Goal: Find contact information: Find contact information

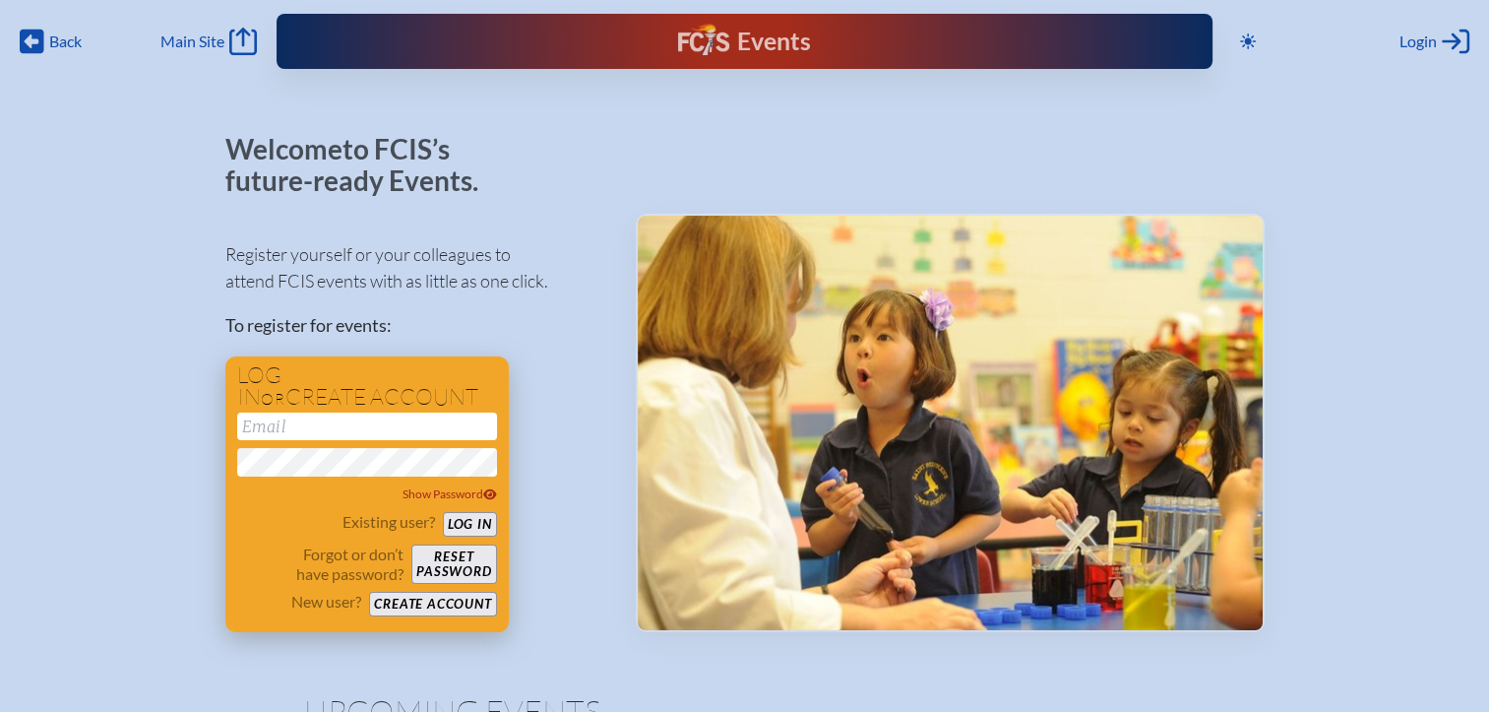
type input "[EMAIL_ADDRESS][DOMAIN_NAME]"
click at [488, 527] on button "Log in" at bounding box center [470, 524] width 54 height 25
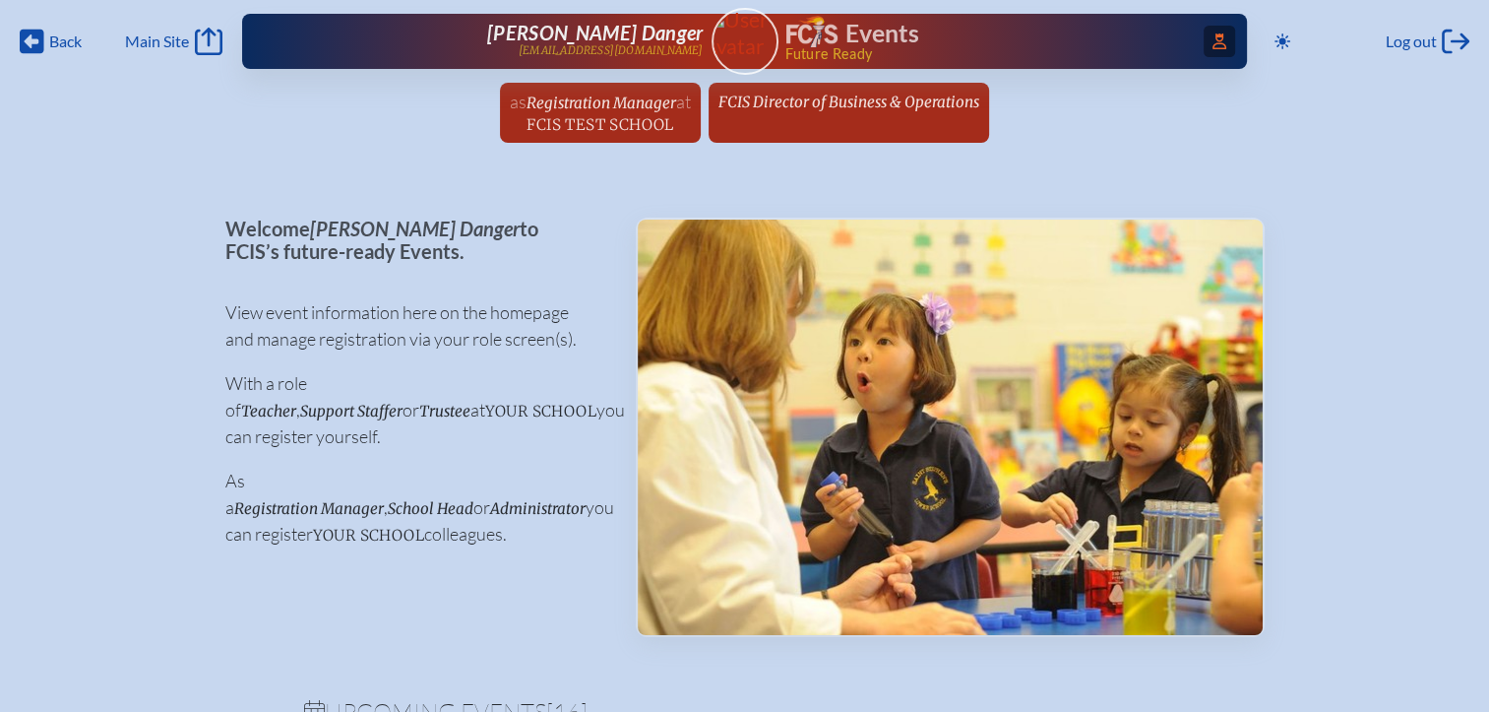
click at [1204, 33] on span "Access Users..." at bounding box center [1219, 41] width 31 height 31
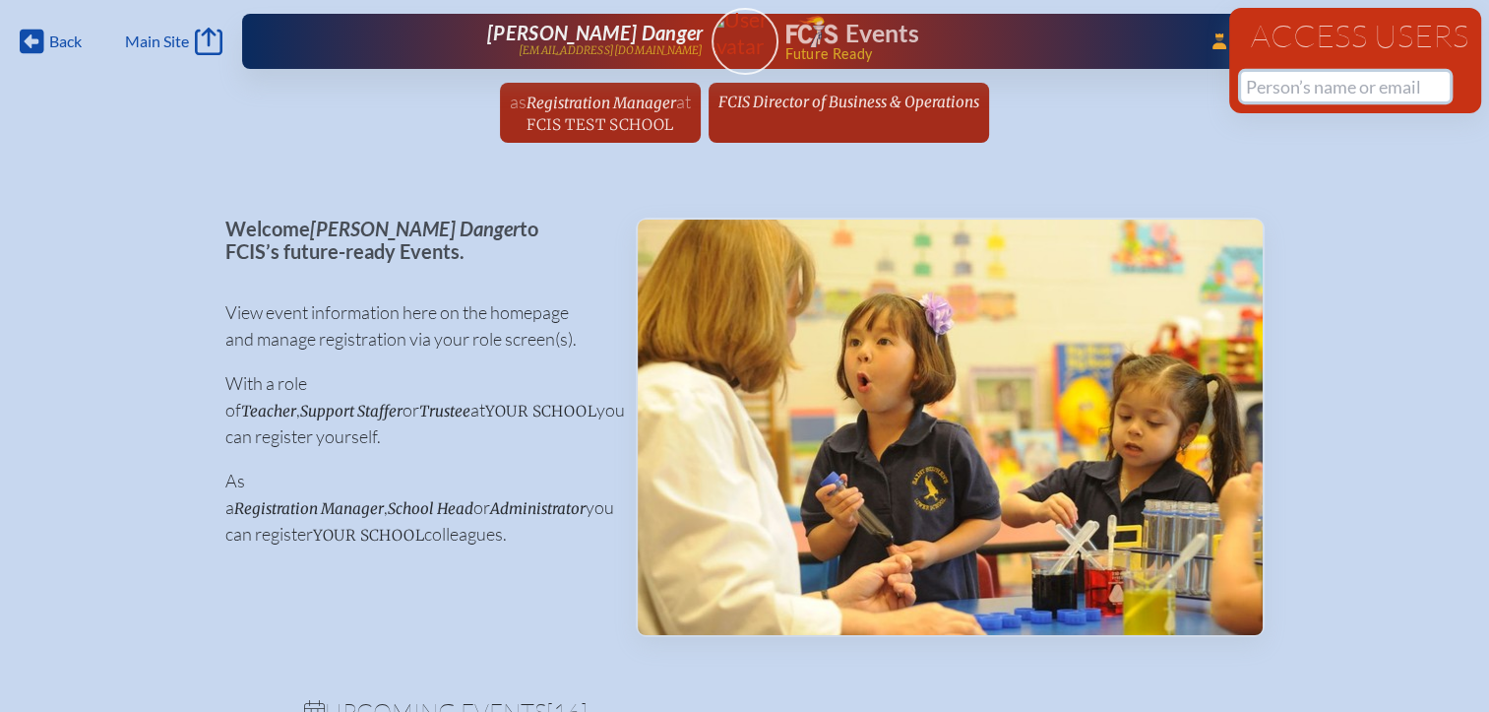
click at [1270, 83] on input "text" at bounding box center [1345, 87] width 209 height 30
paste input "Christy Lusk"
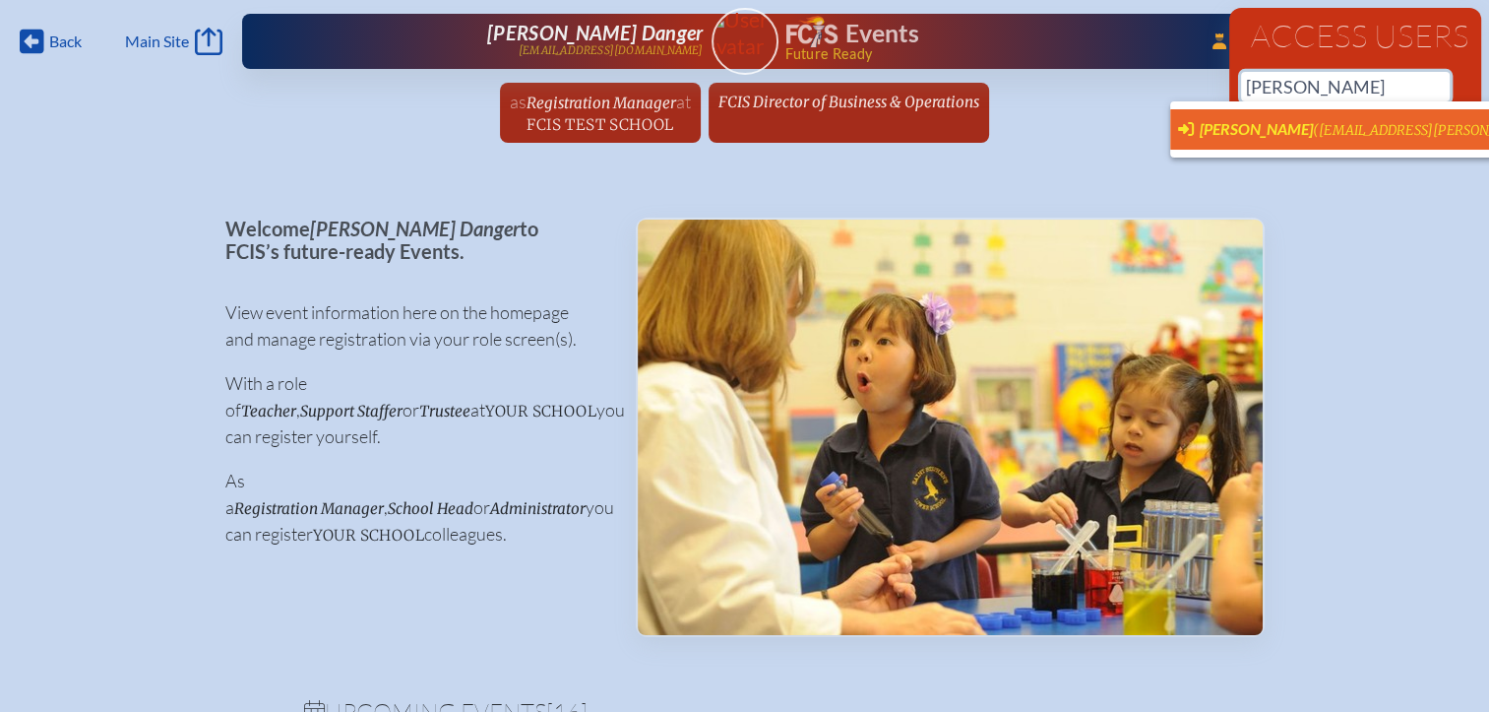
scroll to position [0, 15]
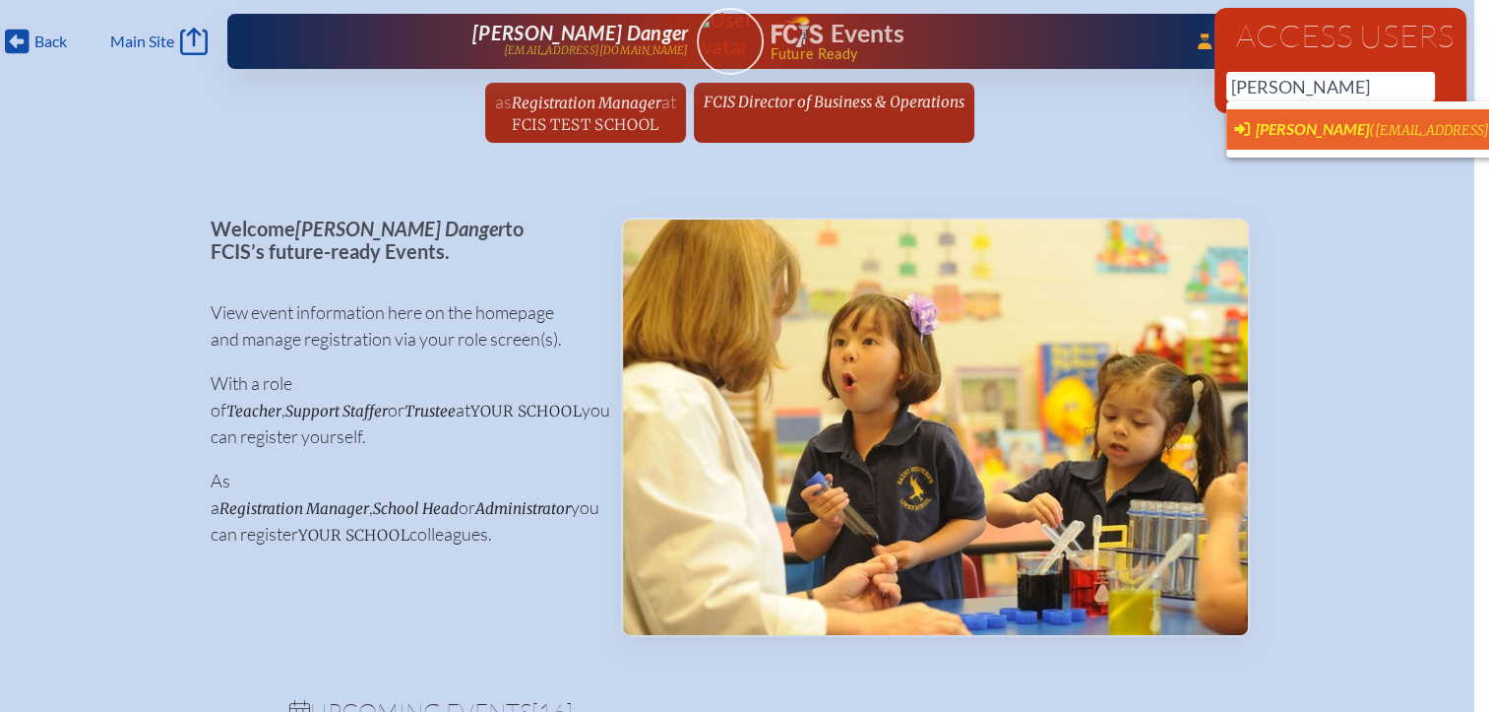
click at [1300, 131] on span "Christy Lusk (luskc@bolles.org)" at bounding box center [1469, 130] width 470 height 22
type input "luskc@bolles.org"
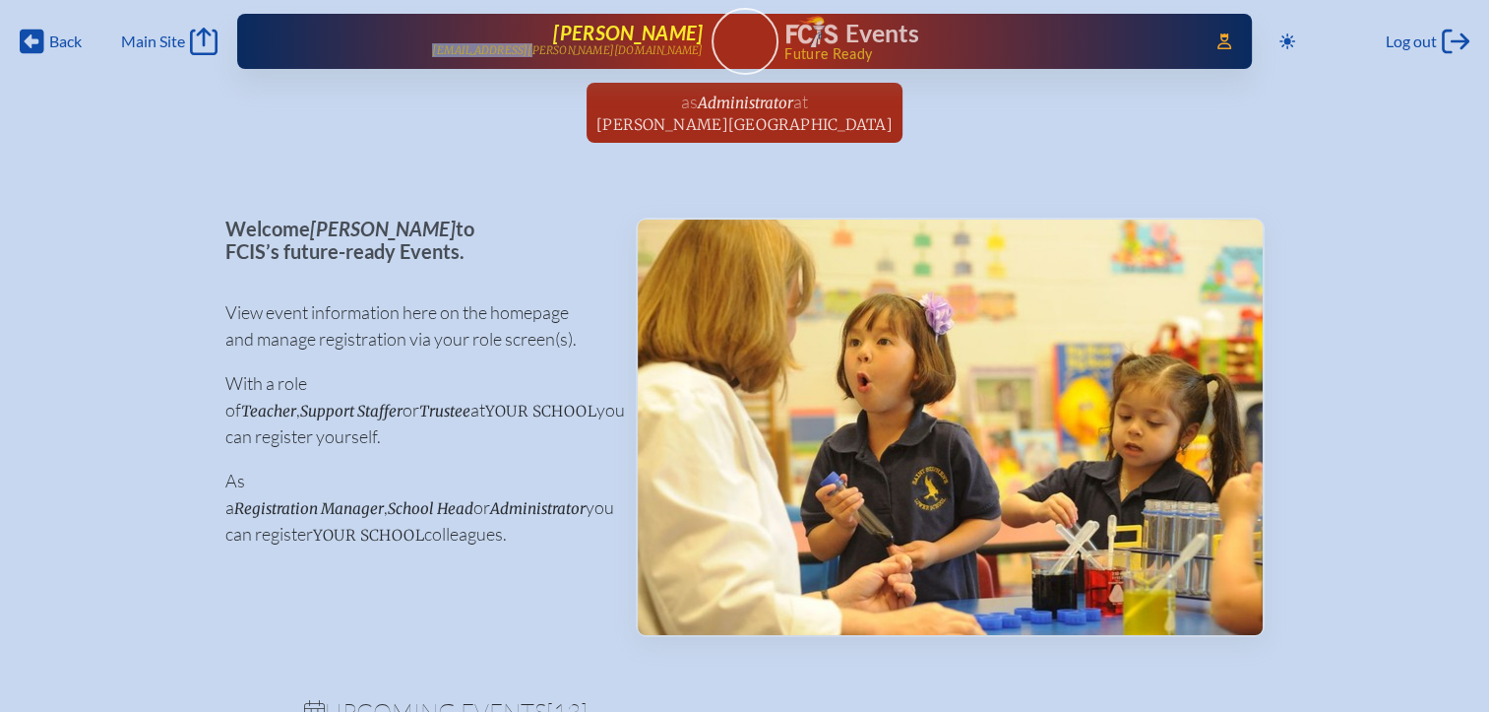
drag, startPoint x: 686, startPoint y: 53, endPoint x: 610, endPoint y: 55, distance: 75.8
click at [610, 55] on div "Access Users... Christy Lusk luskc@bolles.org Events Future Ready" at bounding box center [744, 41] width 1015 height 55
copy p "luskc@bolles.org"
